Goal: Find contact information: Find contact information

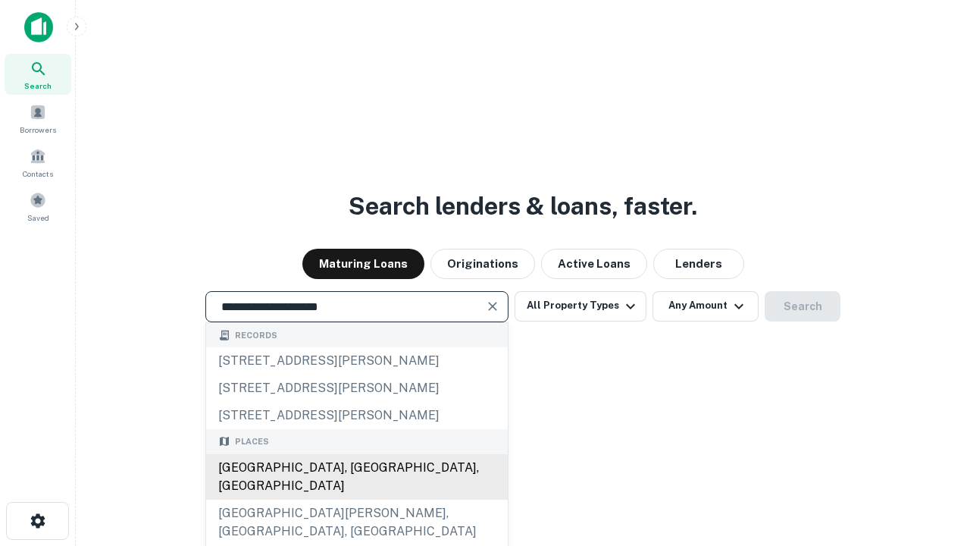
click at [356, 499] on div "[GEOGRAPHIC_DATA], [GEOGRAPHIC_DATA], [GEOGRAPHIC_DATA]" at bounding box center [357, 476] width 302 height 45
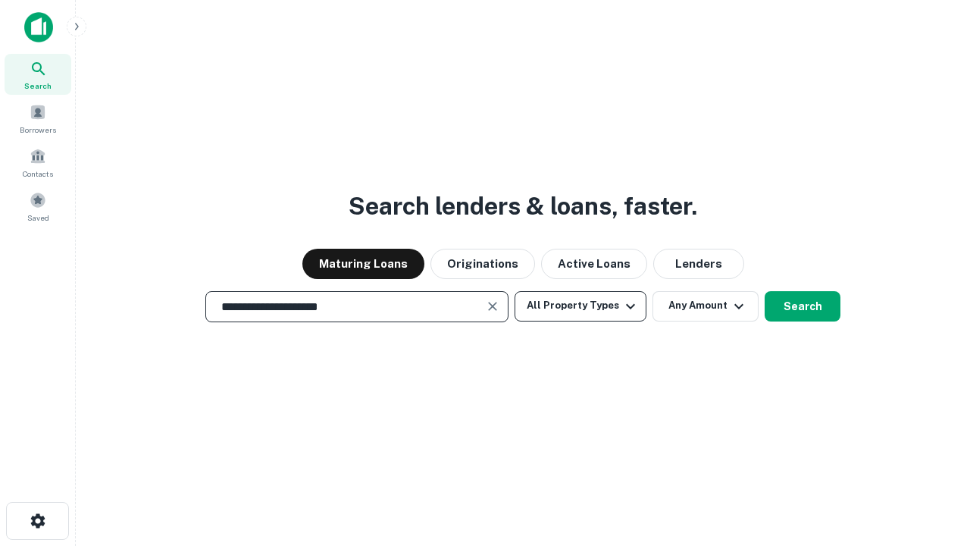
type input "**********"
click at [580, 305] on button "All Property Types" at bounding box center [580, 306] width 132 height 30
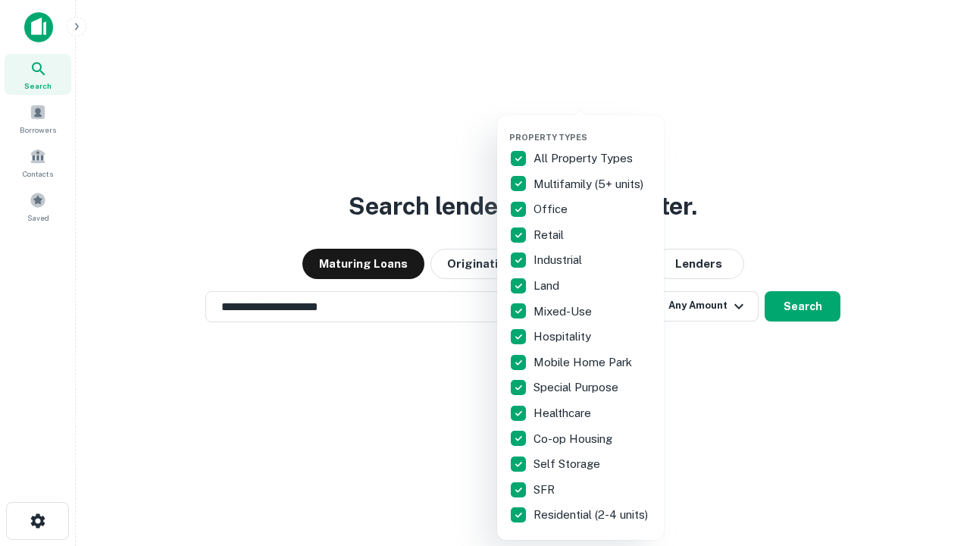
click at [593, 127] on button "button" at bounding box center [592, 127] width 167 height 1
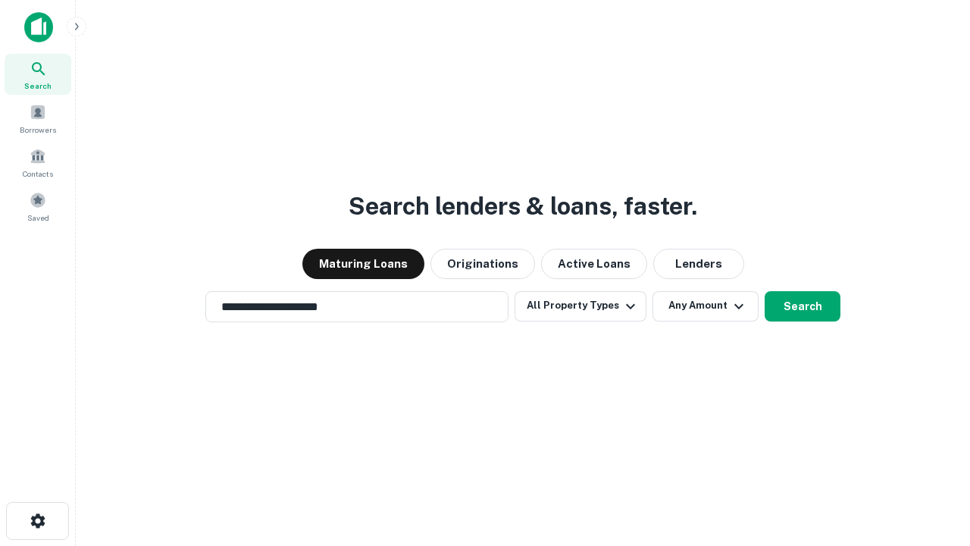
scroll to position [23, 0]
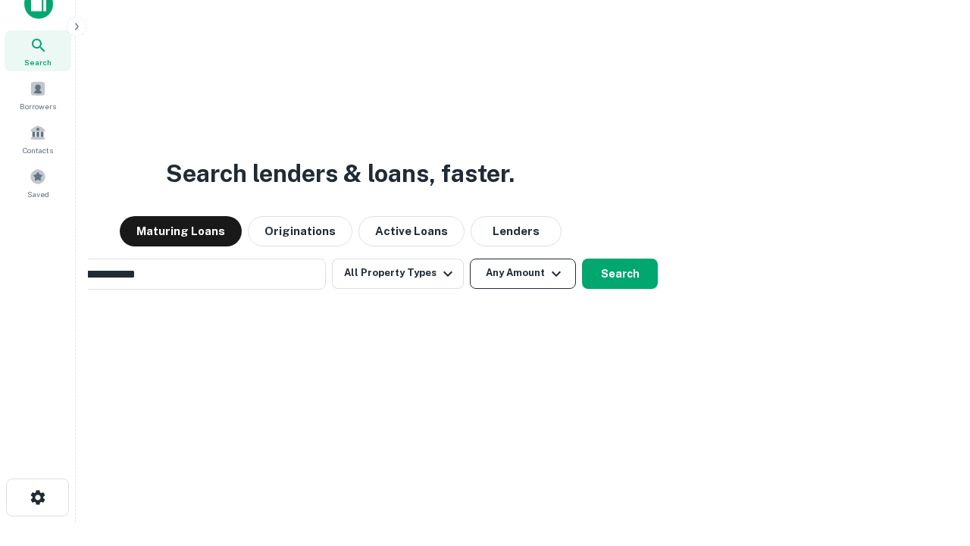
click at [470, 258] on button "Any Amount" at bounding box center [523, 273] width 106 height 30
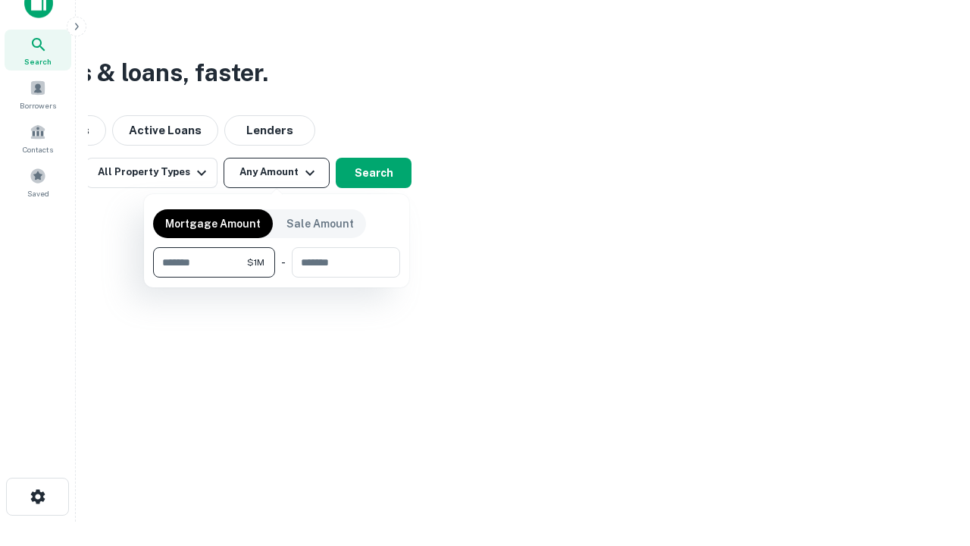
type input "*******"
click at [277, 277] on button "button" at bounding box center [276, 277] width 247 height 1
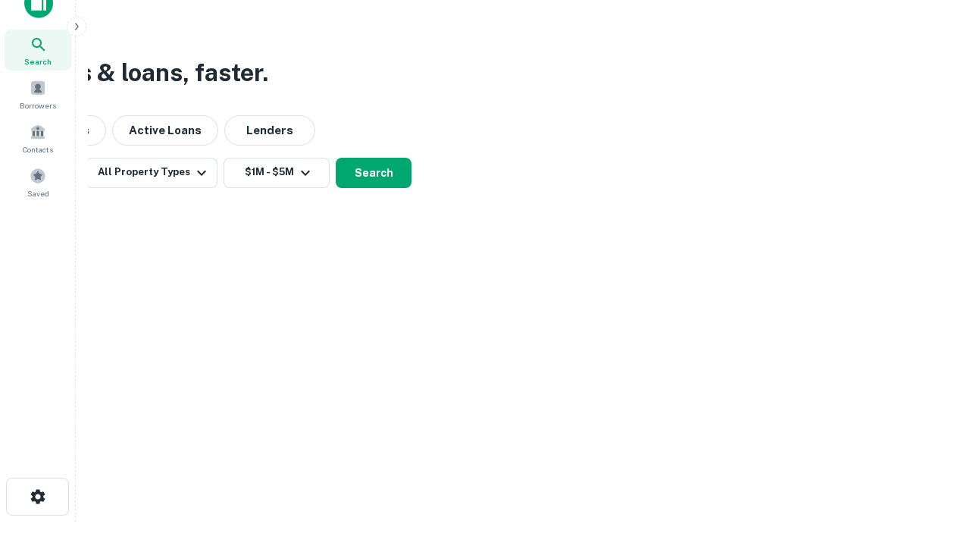
scroll to position [9, 280]
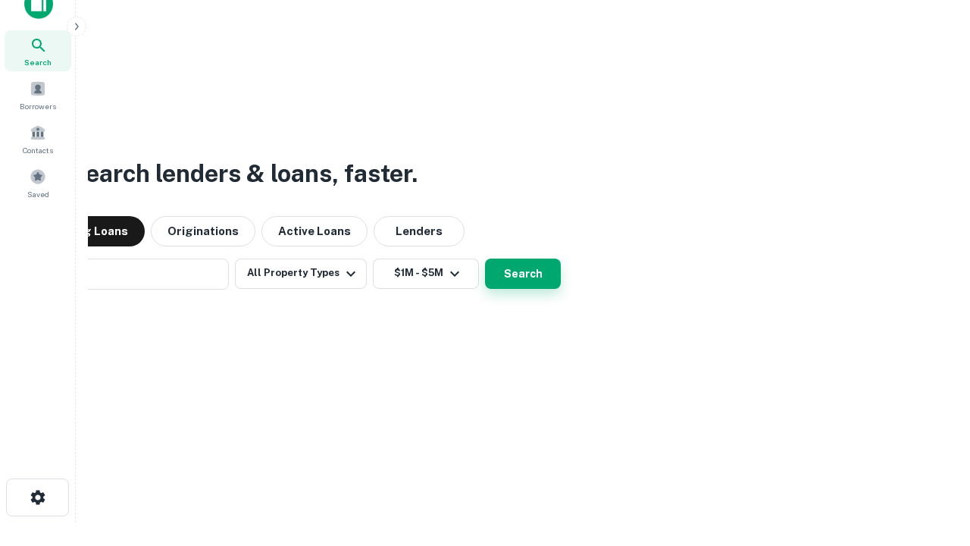
click at [485, 258] on button "Search" at bounding box center [523, 273] width 76 height 30
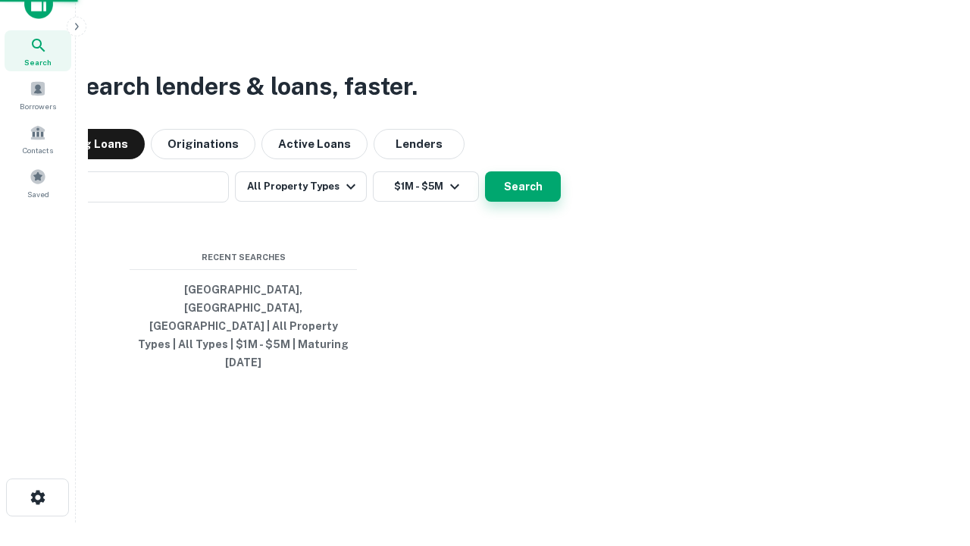
scroll to position [40, 429]
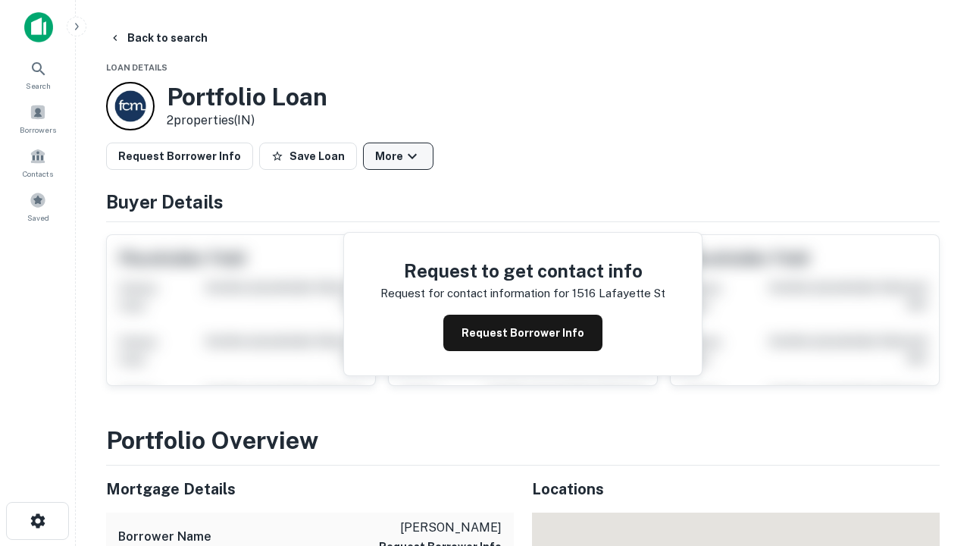
click at [398, 156] on button "More" at bounding box center [398, 155] width 70 height 27
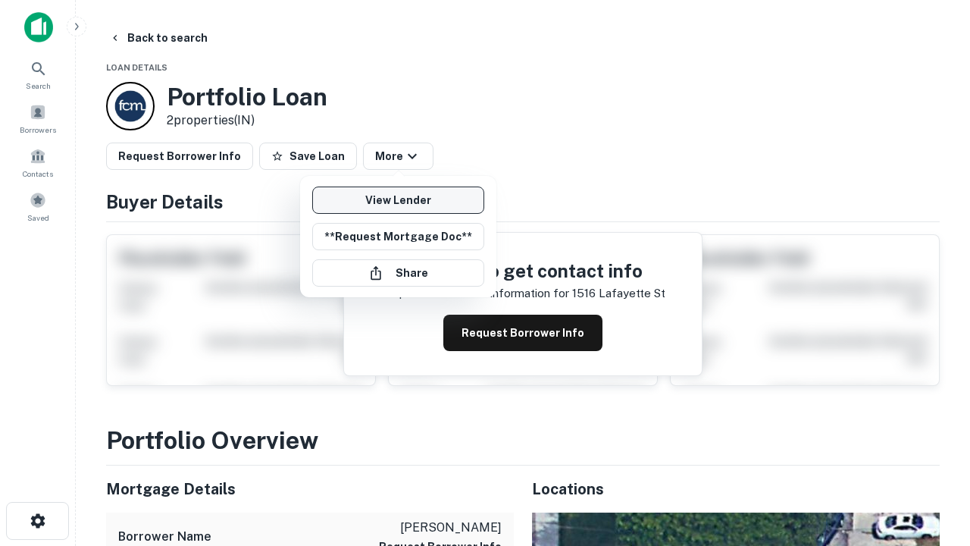
click at [398, 200] on link "View Lender" at bounding box center [398, 199] width 172 height 27
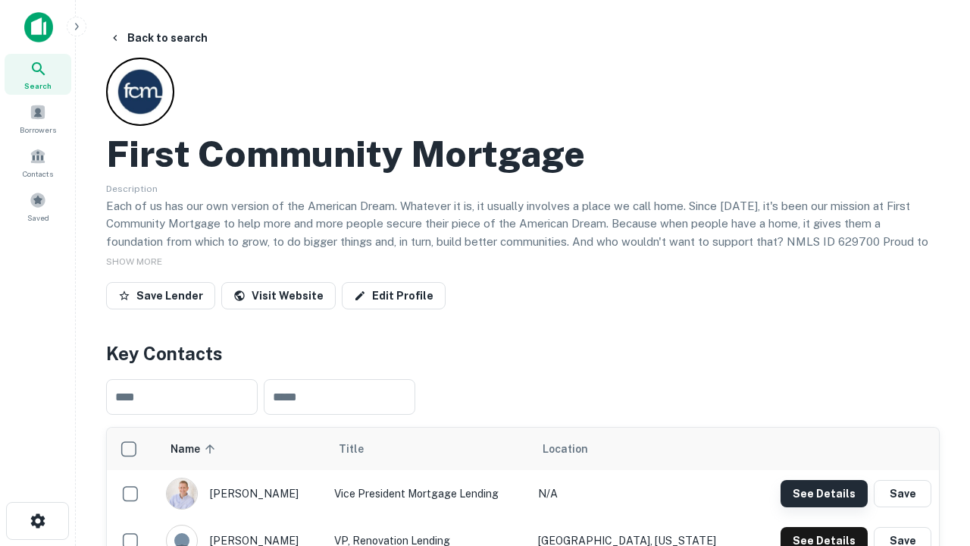
click at [824, 493] on button "See Details" at bounding box center [823, 493] width 87 height 27
click at [37, 521] on icon "button" at bounding box center [38, 520] width 18 height 18
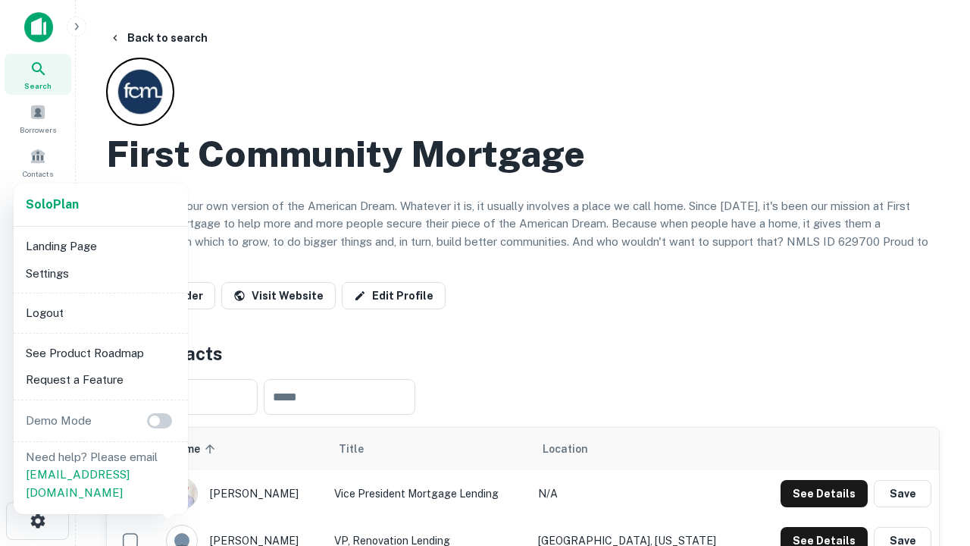
click at [100, 312] on li "Logout" at bounding box center [101, 312] width 162 height 27
